Goal: Use online tool/utility: Utilize a website feature to perform a specific function

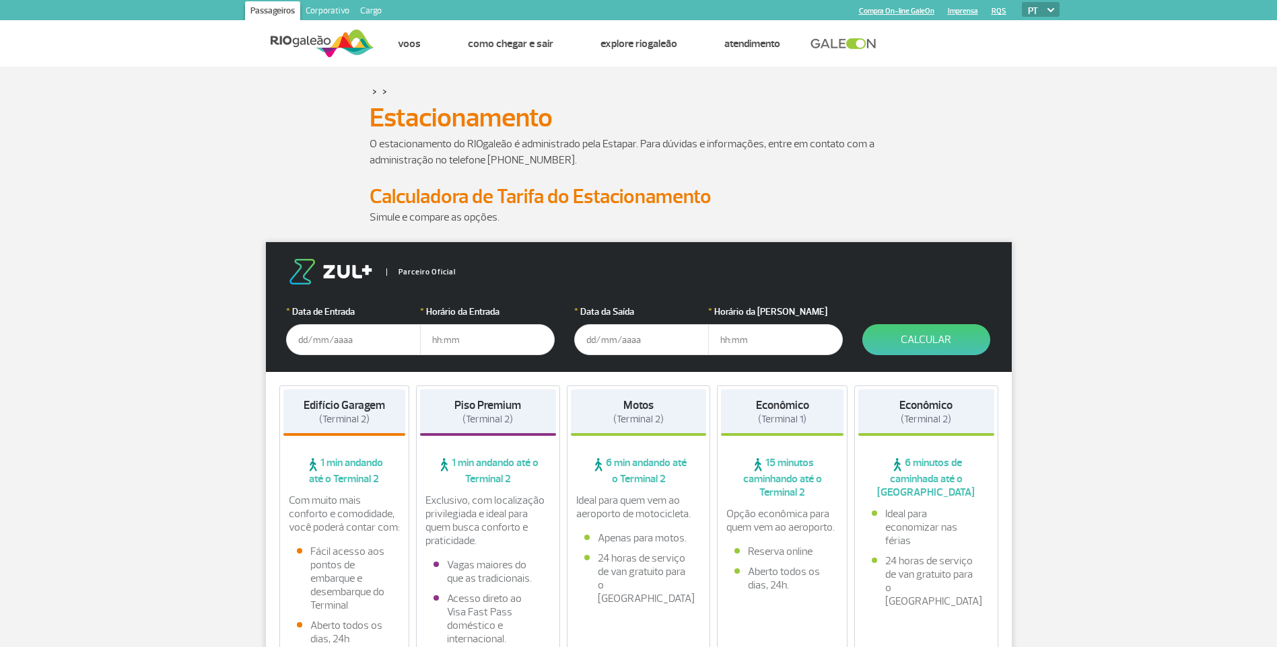
click at [352, 346] on input "text" at bounding box center [353, 339] width 135 height 31
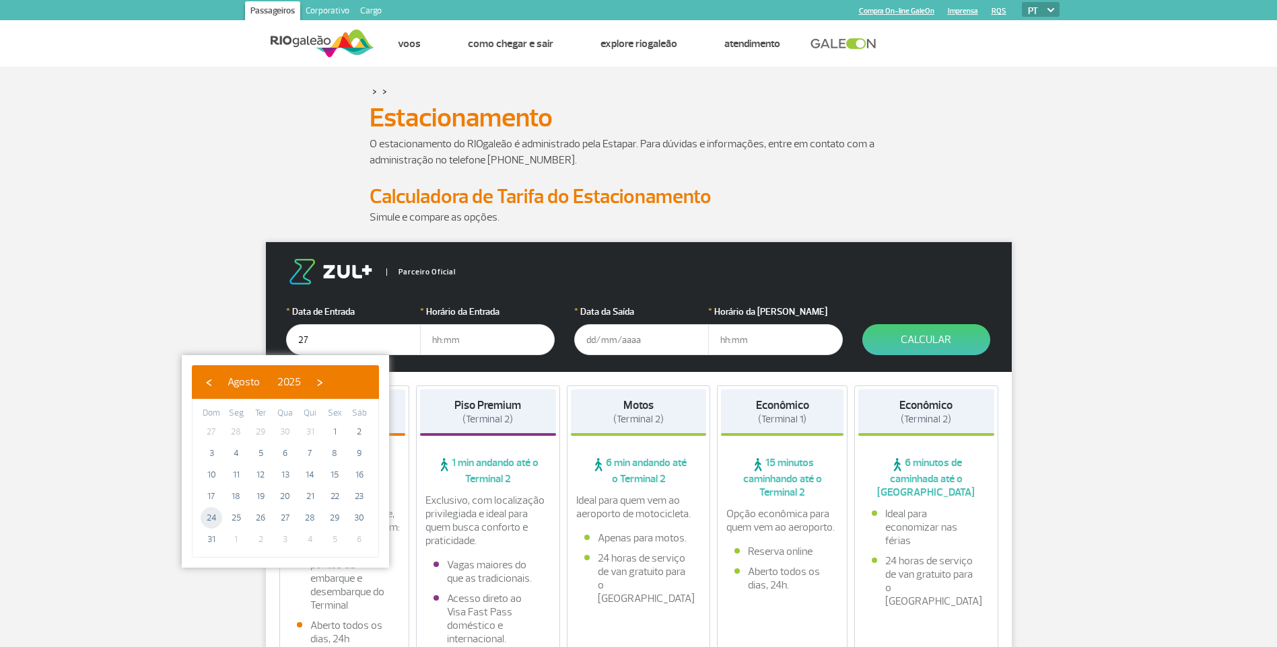
type input "[DATE]"
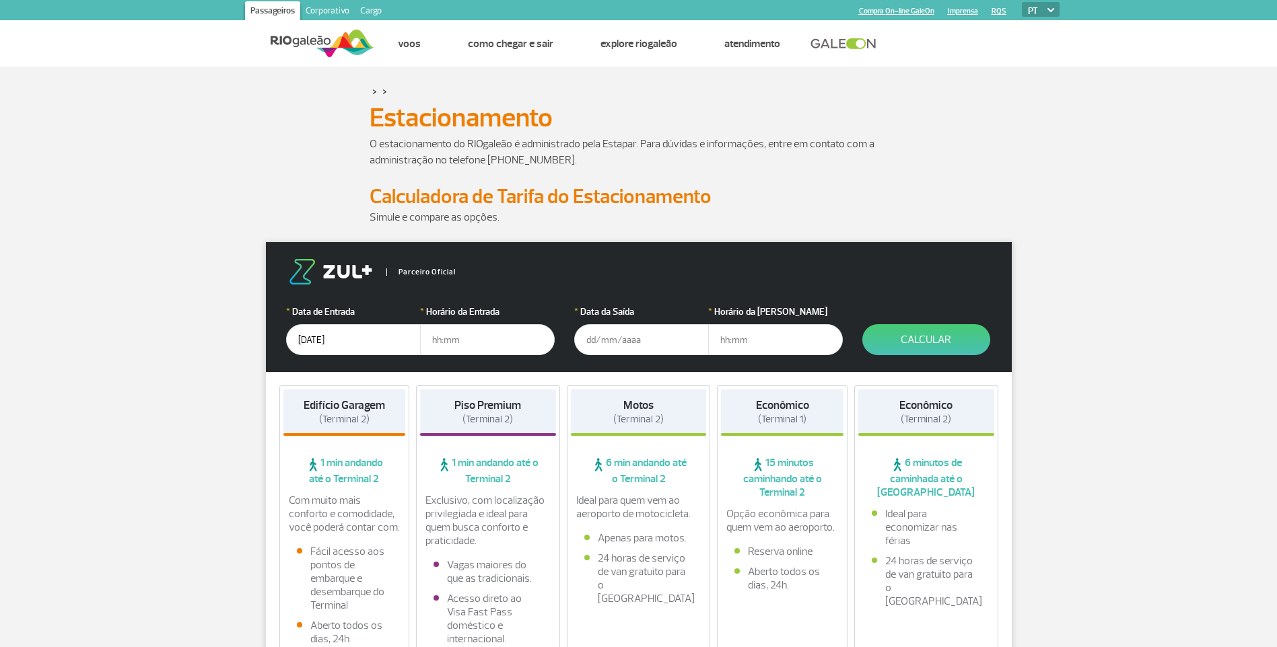
drag, startPoint x: 490, startPoint y: 336, endPoint x: 338, endPoint y: 334, distance: 152.1
click at [338, 334] on div "* Data de Entrada [DATE] * Horário da Entrada" at bounding box center [420, 330] width 268 height 50
type input "16:00"
click at [665, 344] on input "text" at bounding box center [641, 339] width 135 height 31
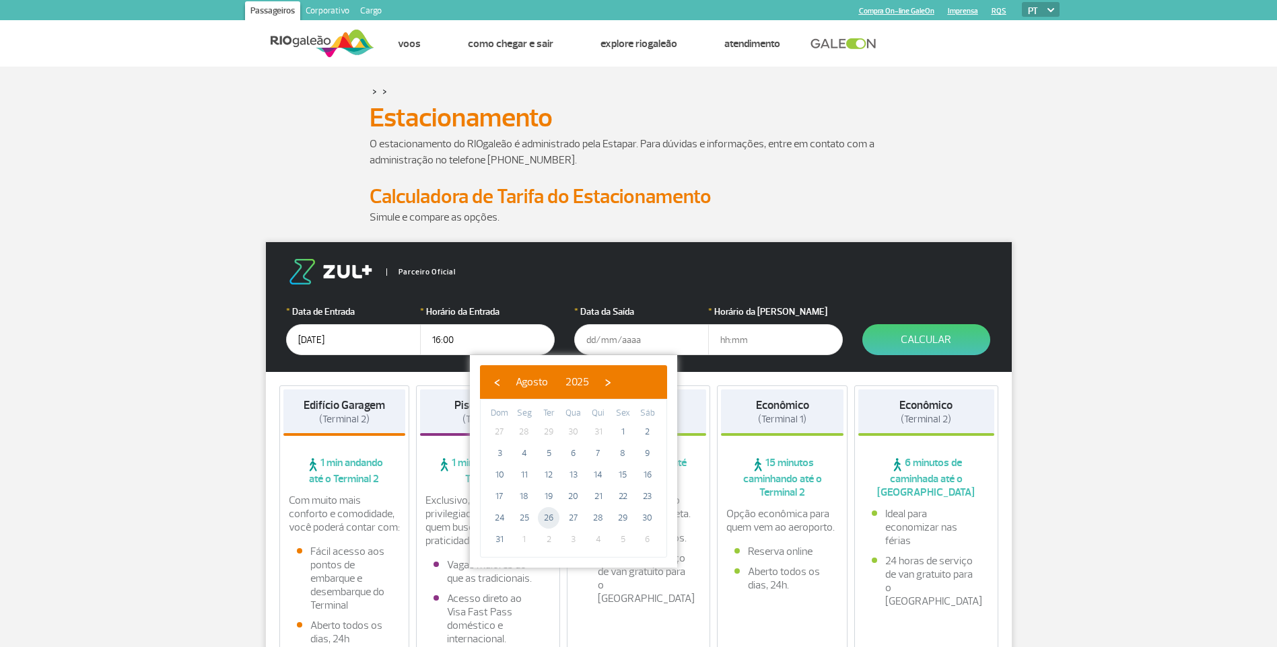
click at [542, 520] on span "26" at bounding box center [549, 518] width 22 height 22
type input "[DATE]"
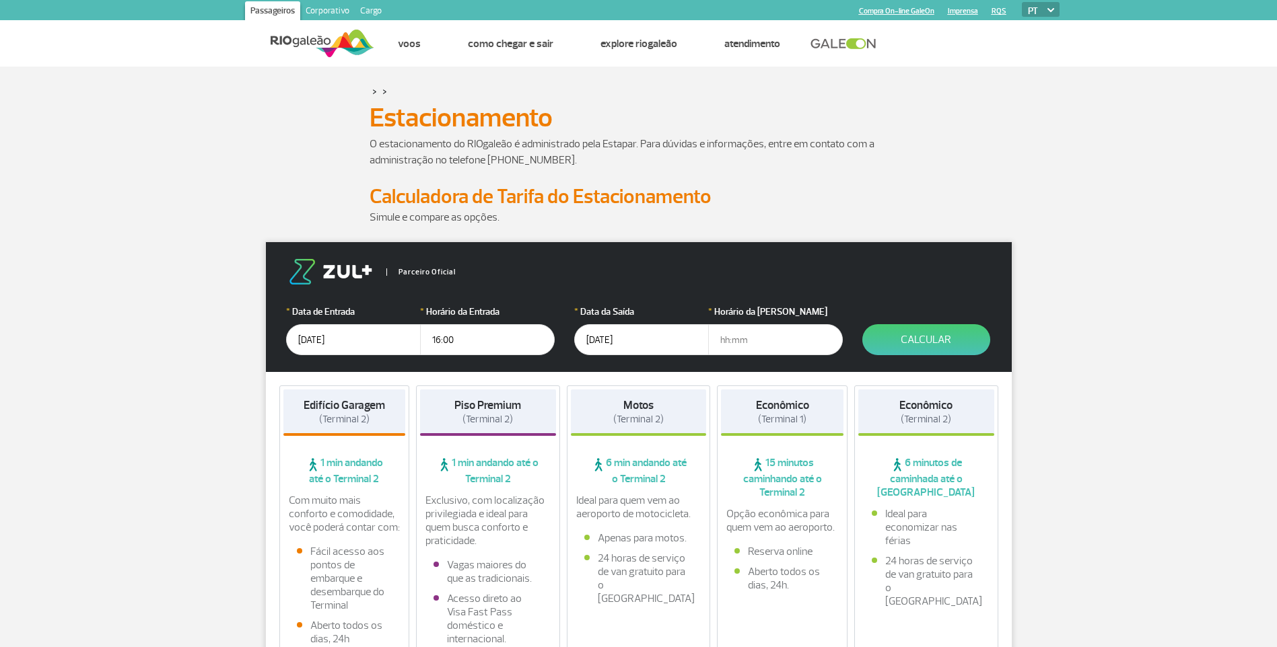
click at [725, 334] on input "text" at bounding box center [775, 339] width 135 height 31
type input "20:00"
click at [958, 335] on button "Calcular" at bounding box center [926, 339] width 128 height 31
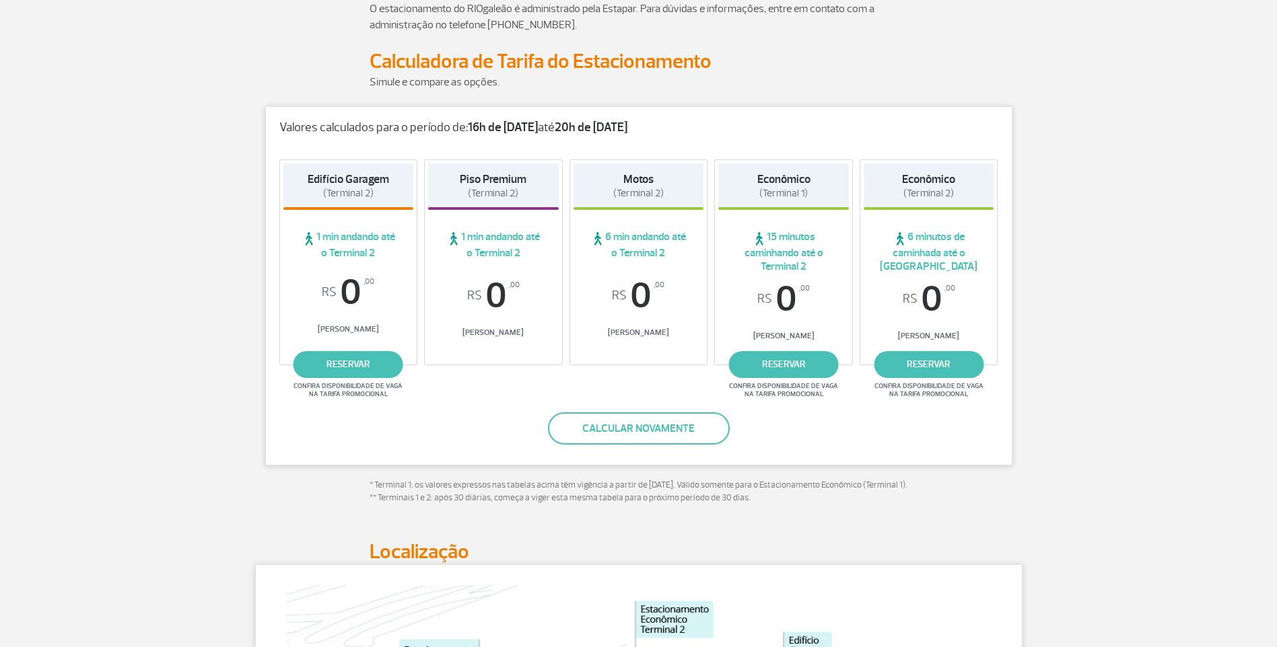
scroll to position [135, 0]
click at [614, 435] on button "Calcular novamente" at bounding box center [639, 429] width 182 height 32
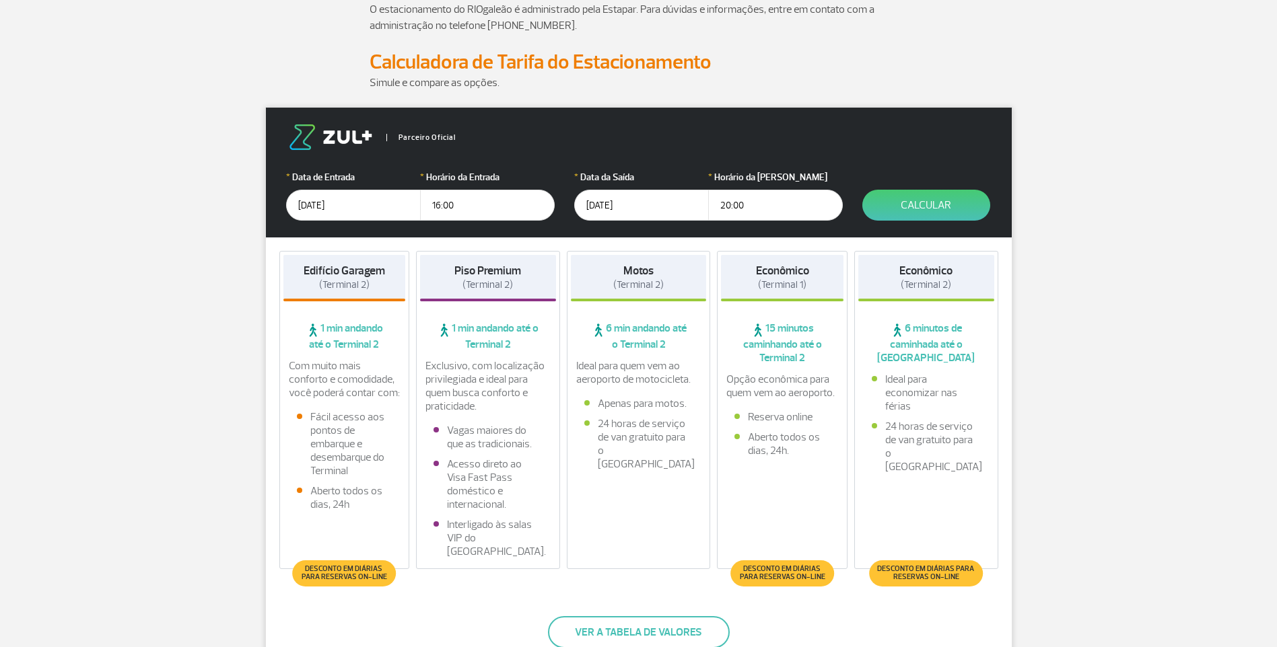
drag, startPoint x: 380, startPoint y: 199, endPoint x: 154, endPoint y: 181, distance: 226.9
click at [384, 194] on input "[DATE]" at bounding box center [353, 205] width 135 height 31
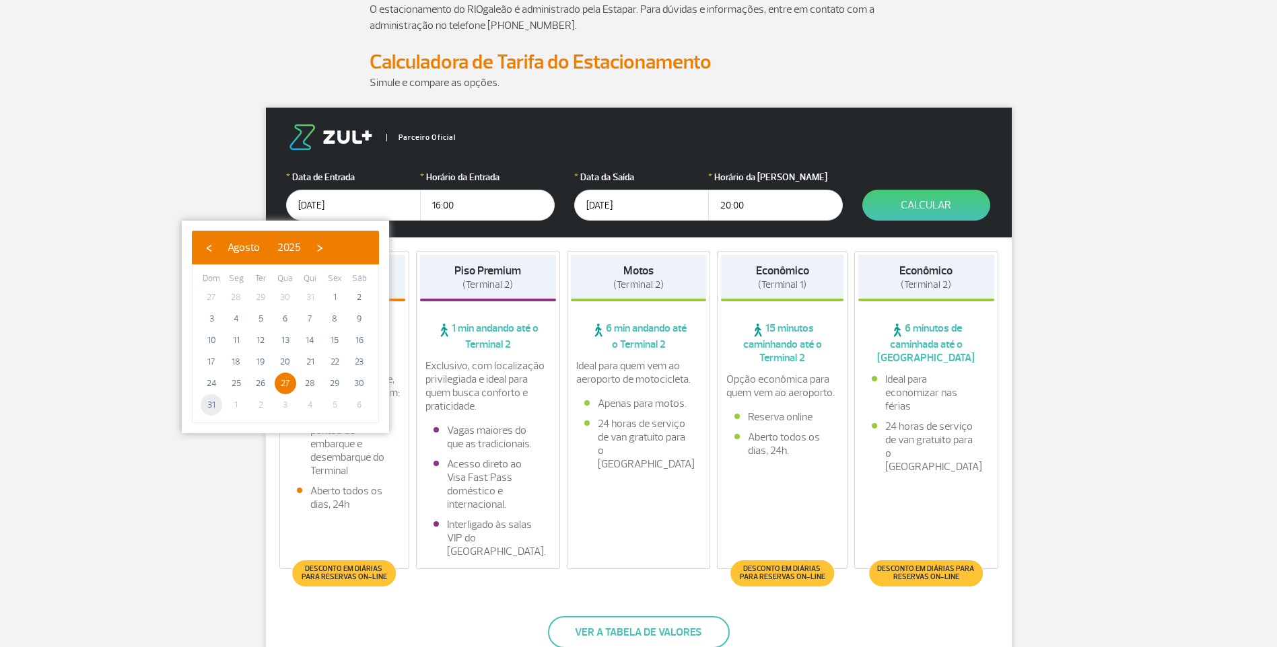
click at [215, 402] on span "31" at bounding box center [212, 405] width 22 height 22
type input "[DATE]"
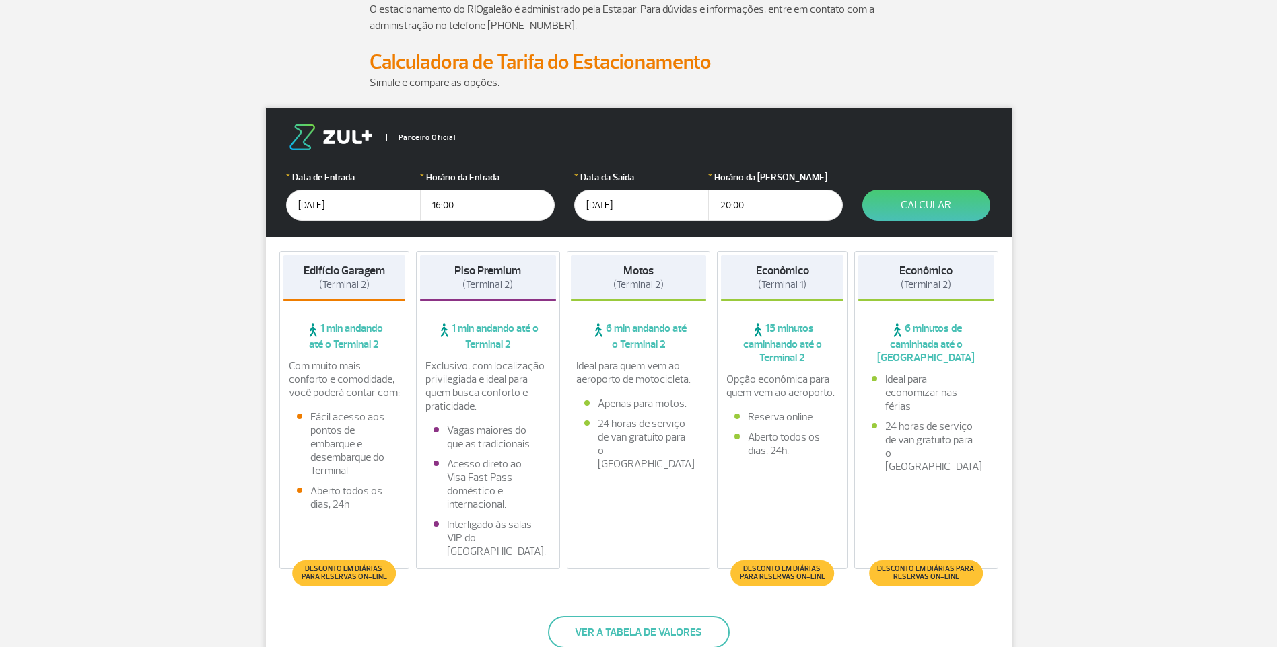
click at [666, 206] on input "[DATE]" at bounding box center [641, 205] width 135 height 31
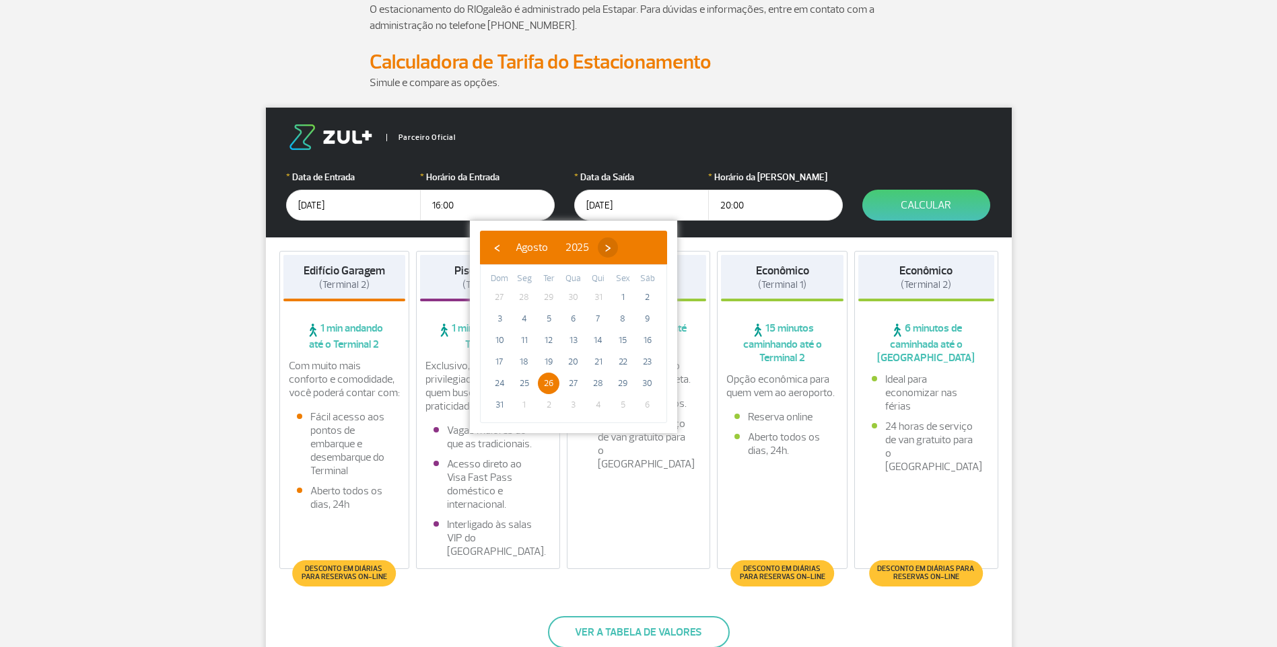
click at [618, 250] on span "›" at bounding box center [608, 248] width 20 height 20
click at [545, 292] on span "2" at bounding box center [549, 298] width 22 height 22
type input "[DATE]"
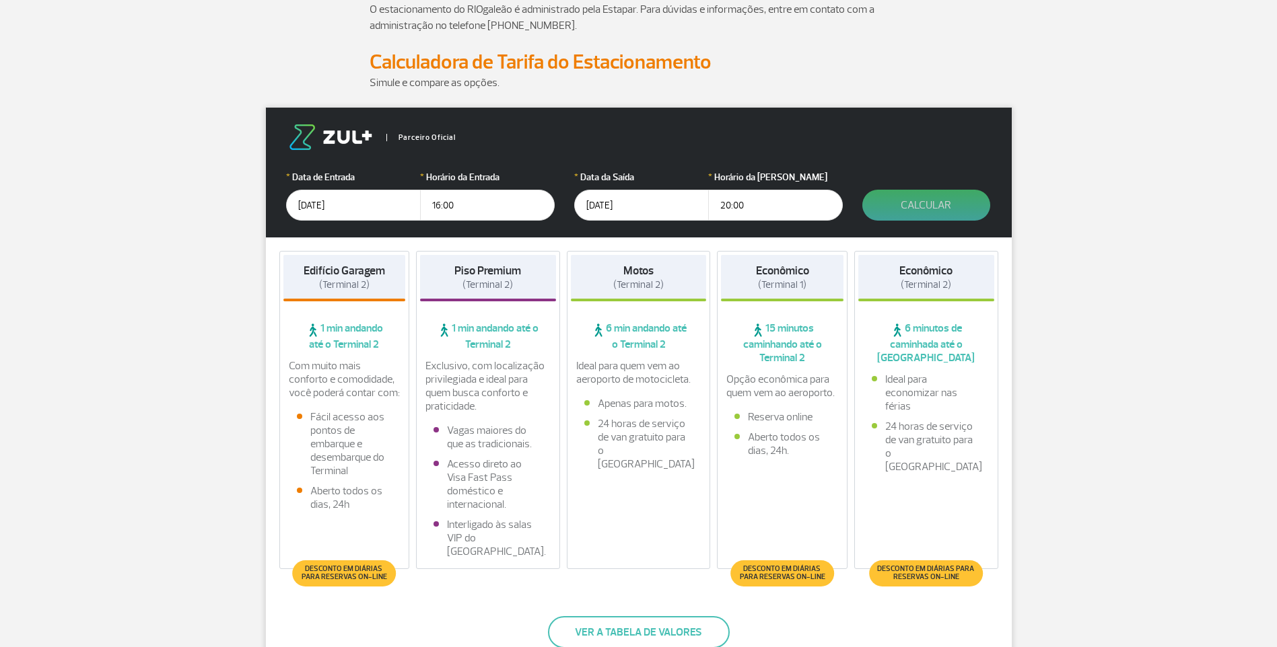
click at [896, 211] on button "Calcular" at bounding box center [926, 205] width 128 height 31
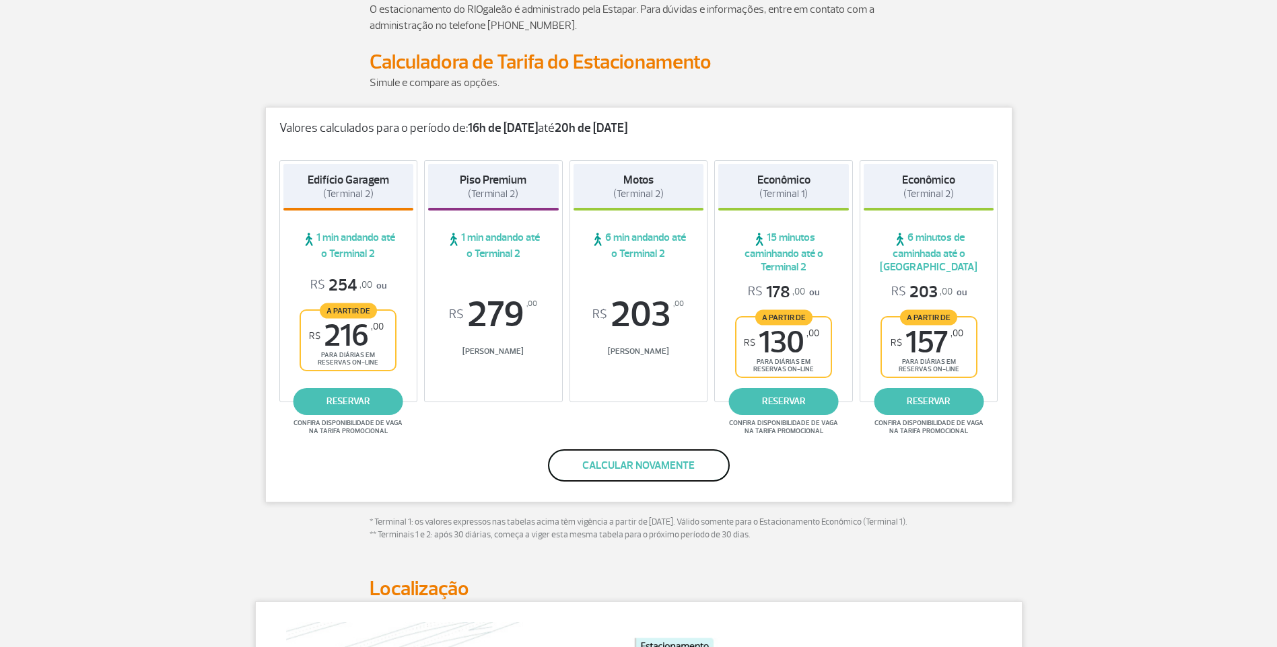
click at [622, 458] on button "Calcular novamente" at bounding box center [639, 466] width 182 height 32
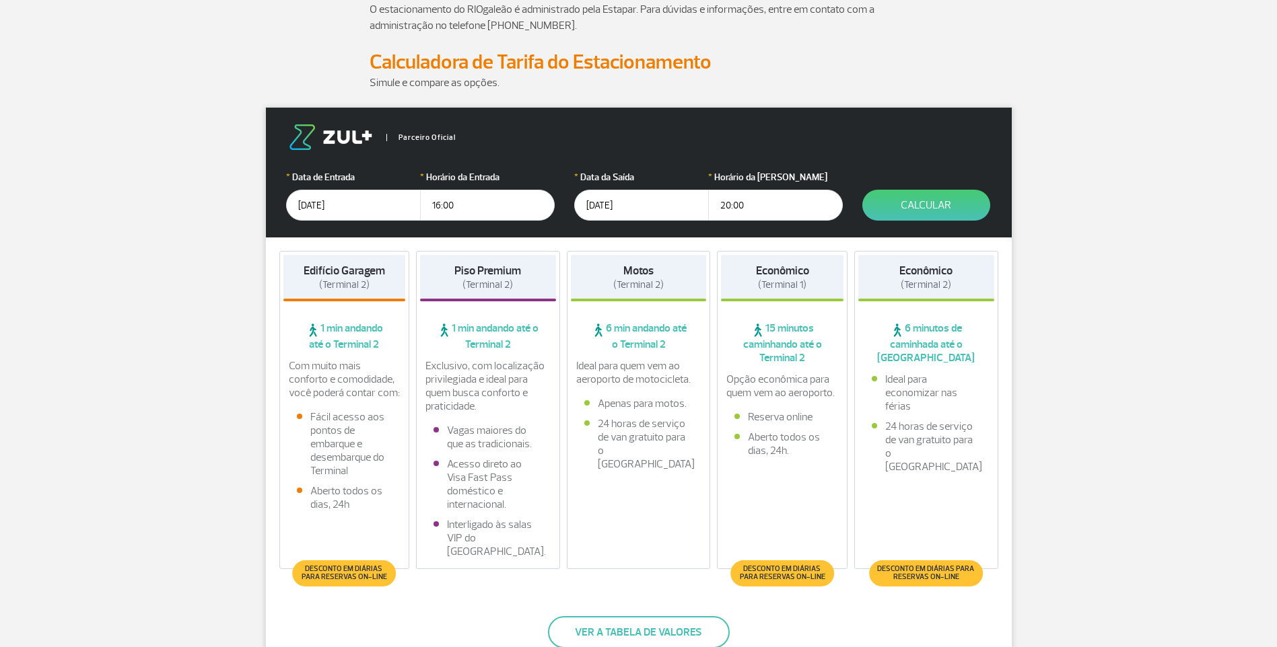
drag, startPoint x: 655, startPoint y: 207, endPoint x: 631, endPoint y: 207, distance: 24.2
click at [631, 207] on input "[DATE]" at bounding box center [641, 205] width 135 height 31
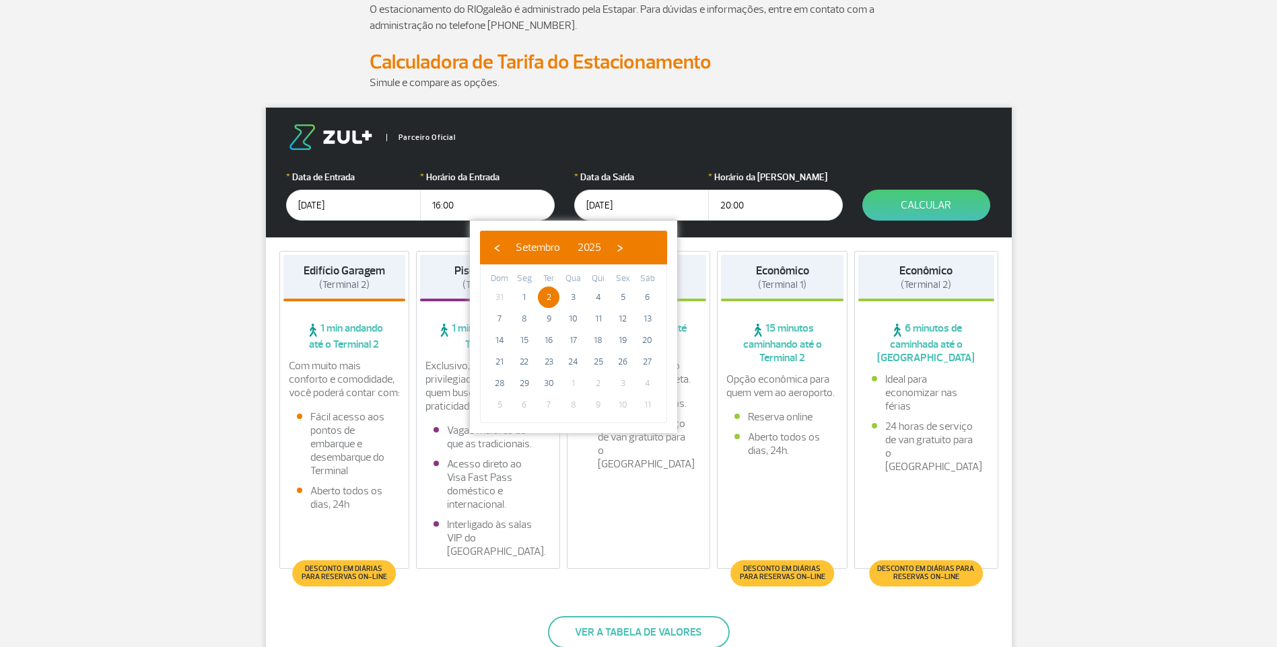
click at [652, 207] on input "[DATE]" at bounding box center [641, 205] width 135 height 31
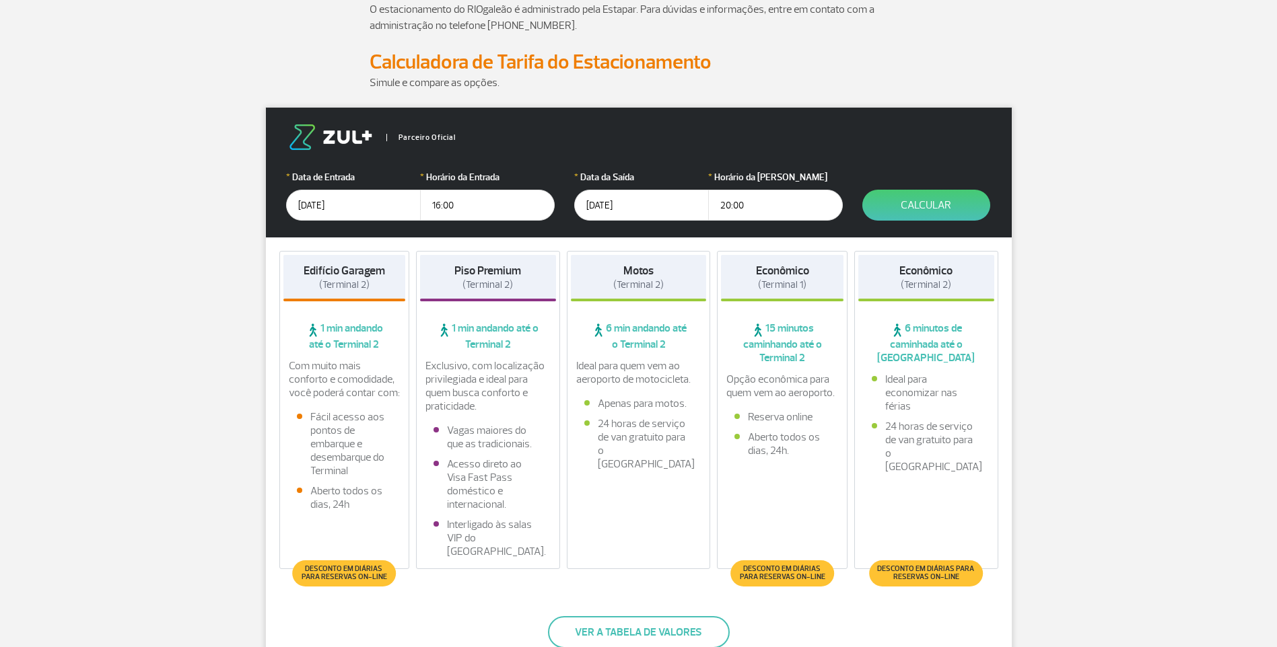
click at [598, 204] on input "[DATE]" at bounding box center [641, 205] width 135 height 31
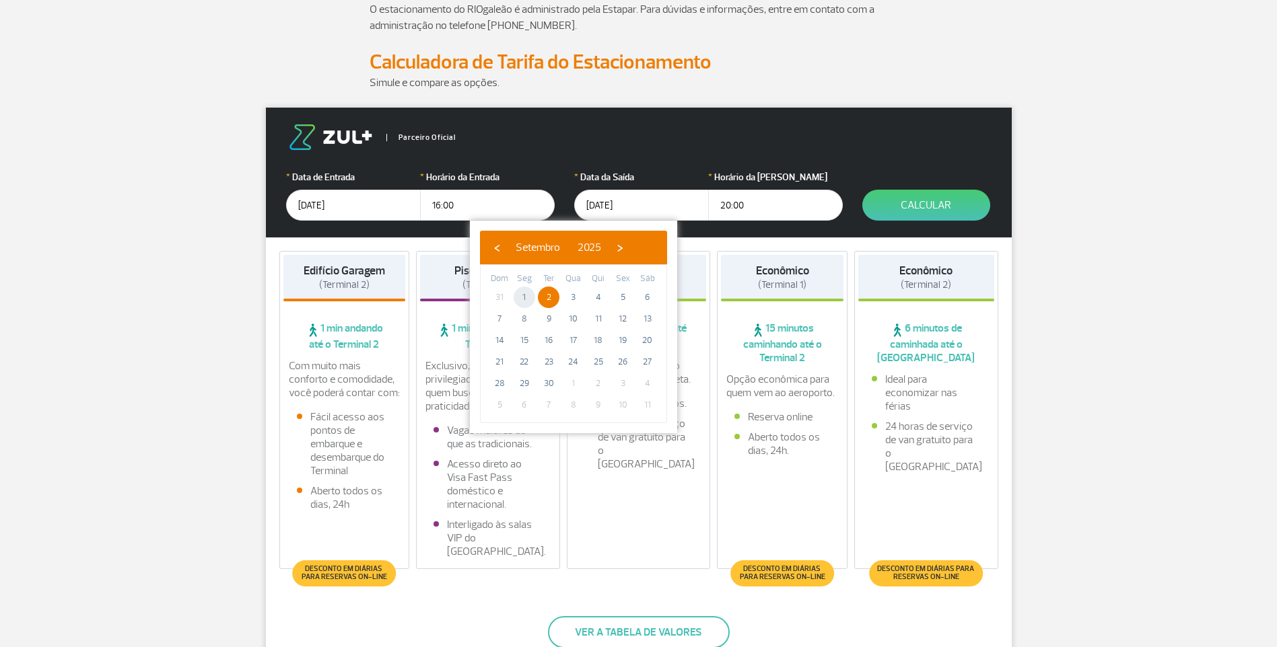
click at [527, 294] on span "1" at bounding box center [525, 298] width 22 height 22
type input "[DATE]"
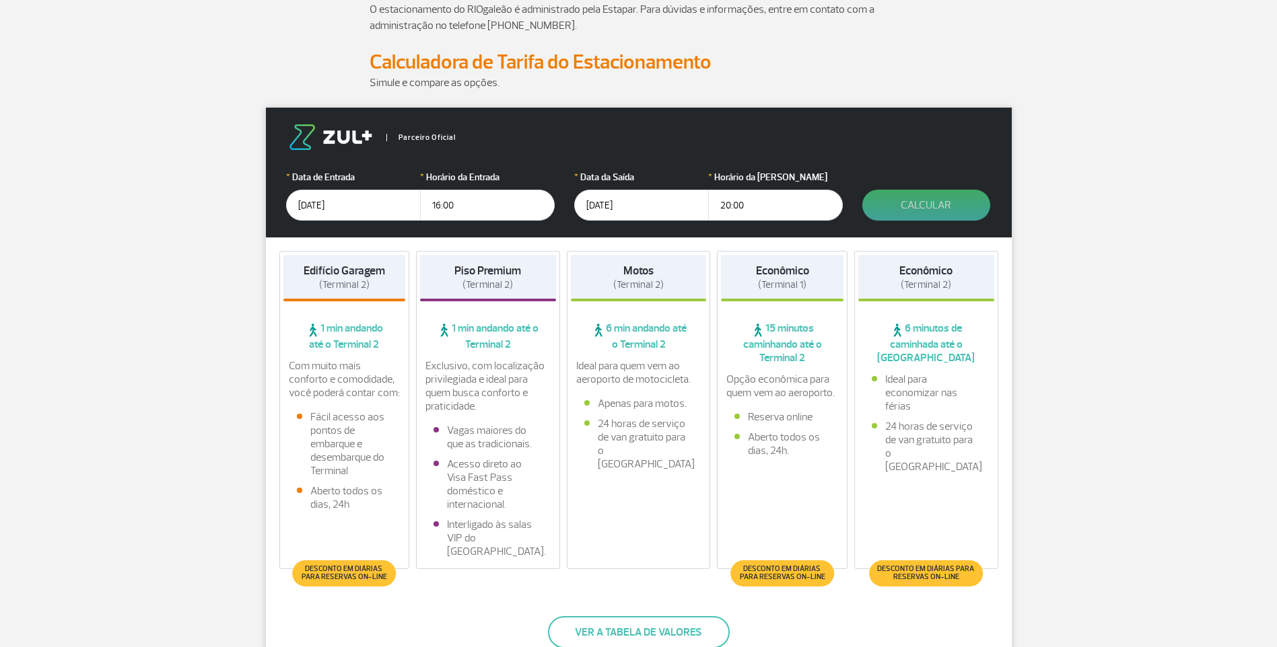
click at [915, 201] on button "Calcular" at bounding box center [926, 205] width 128 height 31
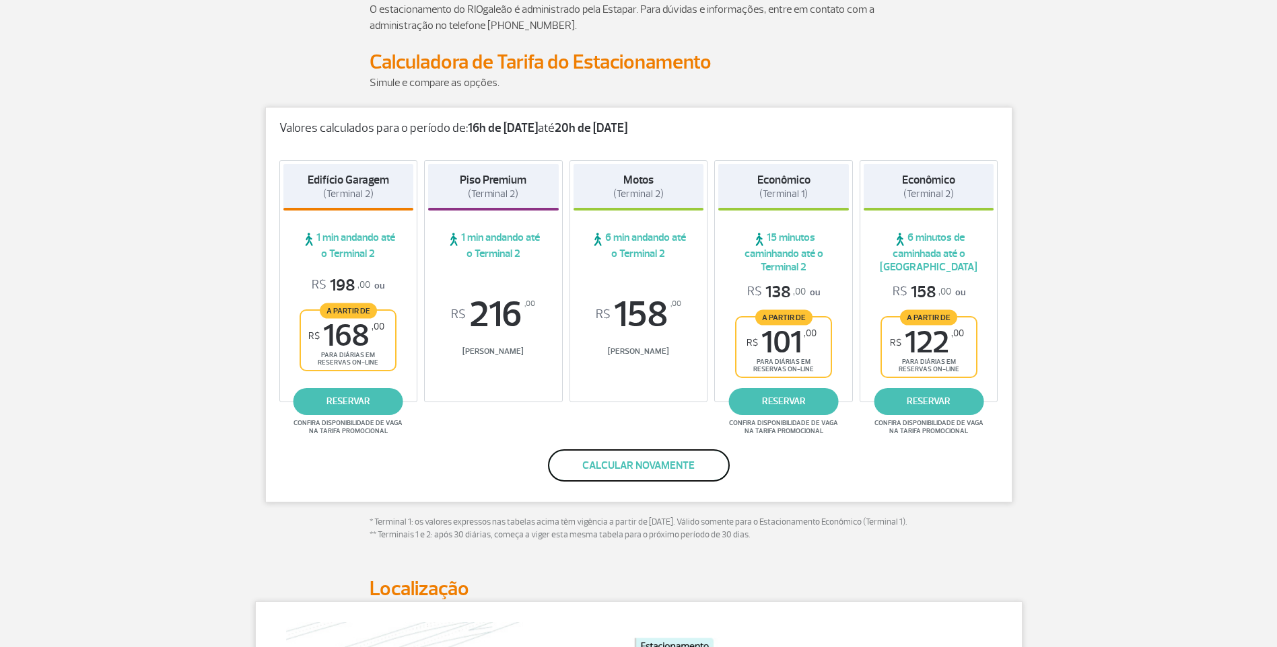
click at [600, 469] on button "Calcular novamente" at bounding box center [639, 466] width 182 height 32
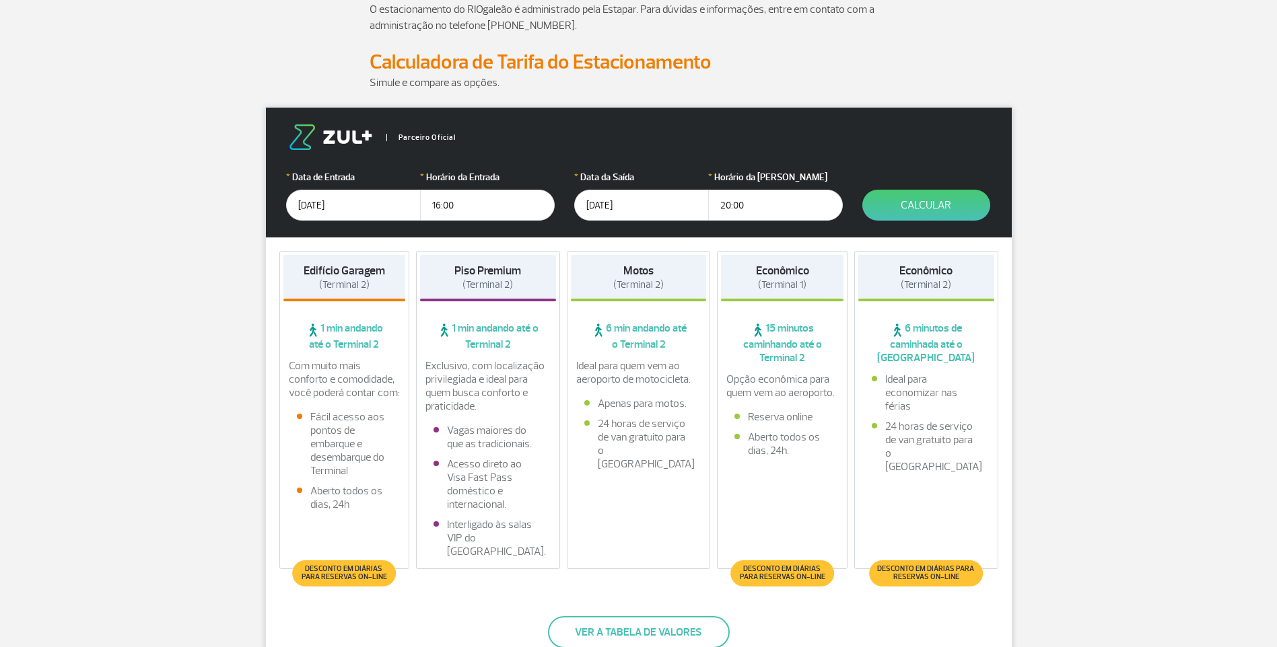
drag, startPoint x: 749, startPoint y: 205, endPoint x: 688, endPoint y: 207, distance: 61.3
click at [688, 207] on div "* Data da Saída [DATE] * Horário da Saída 20:00" at bounding box center [708, 195] width 268 height 50
type input "16:00"
click at [960, 199] on button "Calcular" at bounding box center [926, 205] width 128 height 31
